Goal: Information Seeking & Learning: Learn about a topic

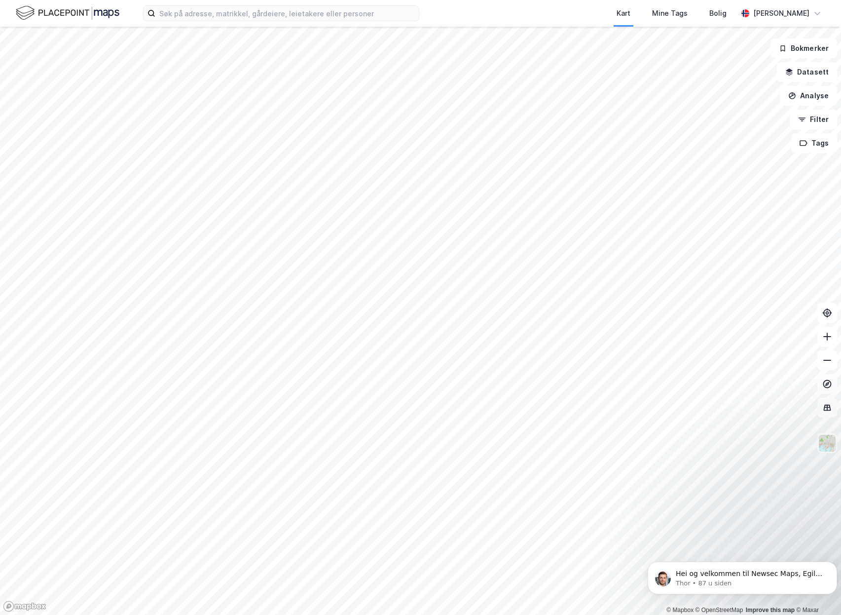
click at [0, 614] on html "Kart Mine Tags Bolig [PERSON_NAME] © Mapbox © OpenStreetMap Improve this map © …" at bounding box center [420, 307] width 841 height 615
click at [619, 0] on html "Kart Mine Tags Bolig [PERSON_NAME] © Mapbox © OpenStreetMap Improve this map © …" at bounding box center [420, 307] width 841 height 615
